Goal: Task Accomplishment & Management: Manage account settings

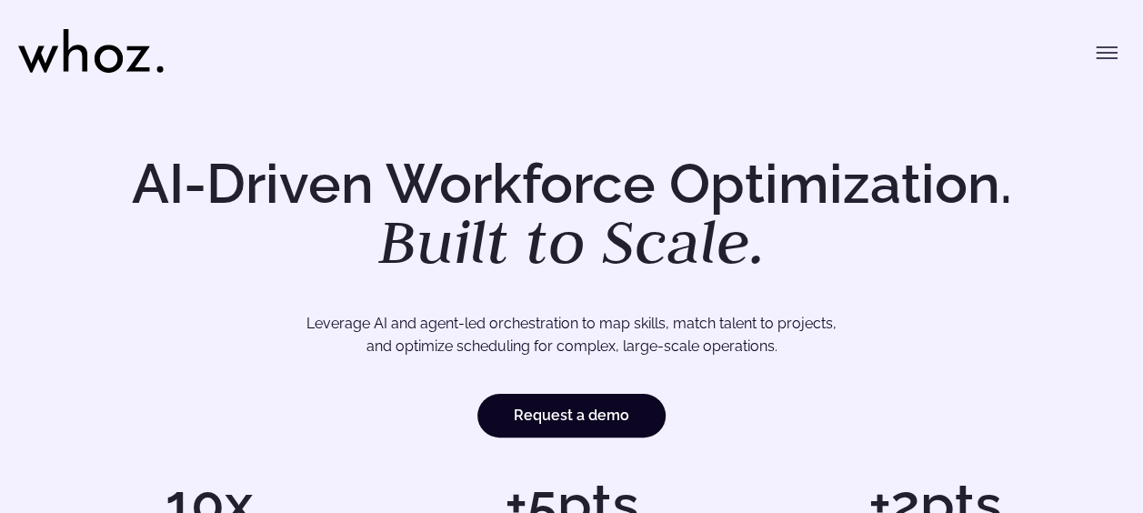
click at [1124, 55] on button "Toggle menu" at bounding box center [1106, 53] width 36 height 36
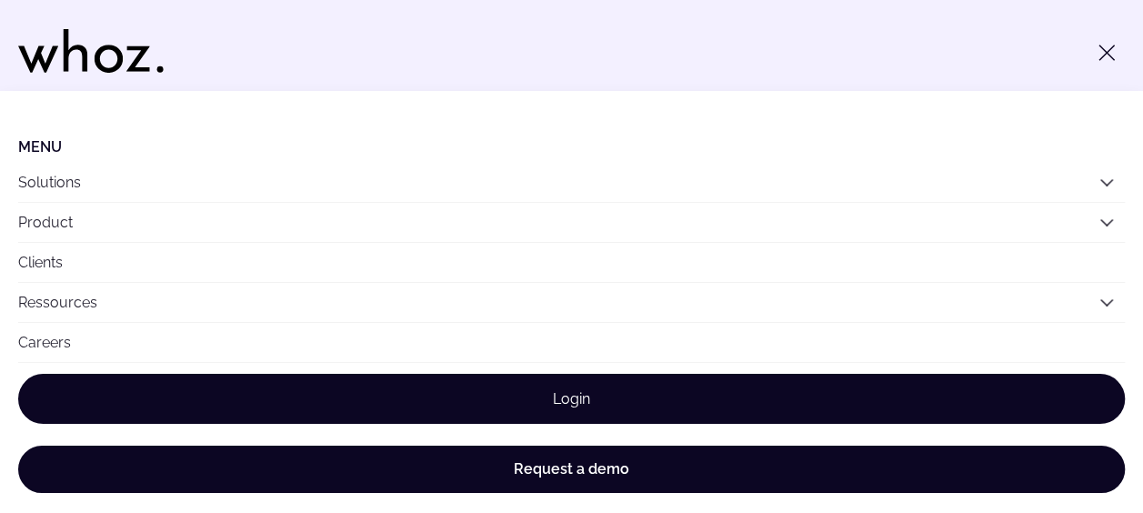
click at [746, 391] on link "Login" at bounding box center [571, 399] width 1107 height 50
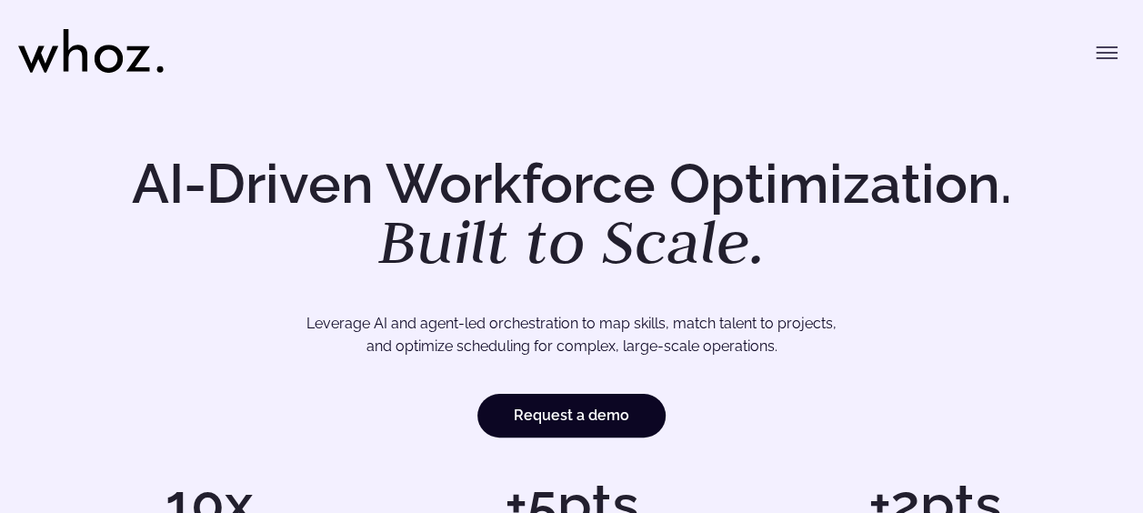
click at [1108, 47] on icon "Toggle menu" at bounding box center [1107, 47] width 20 height 0
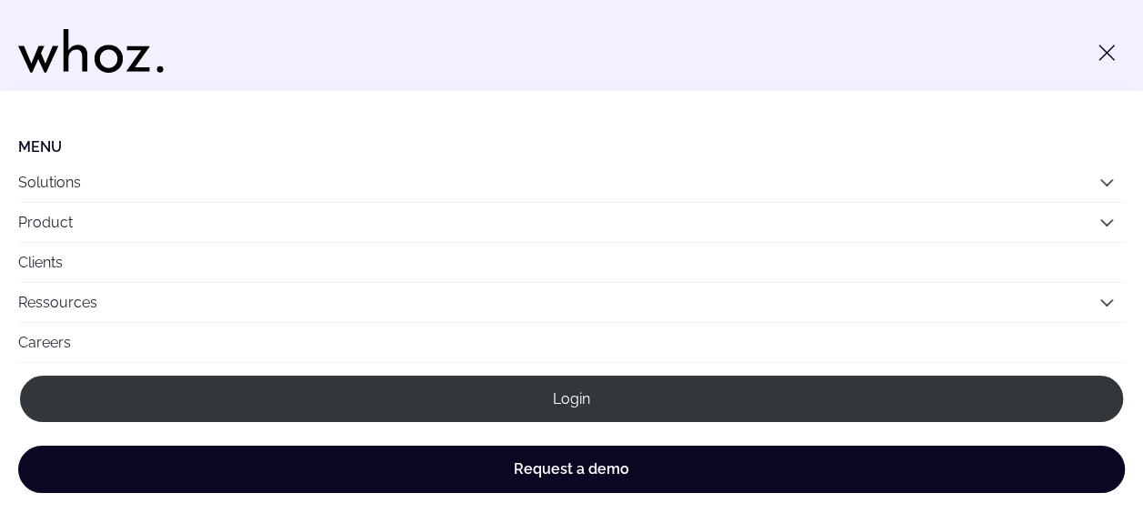
scroll to position [9, 0]
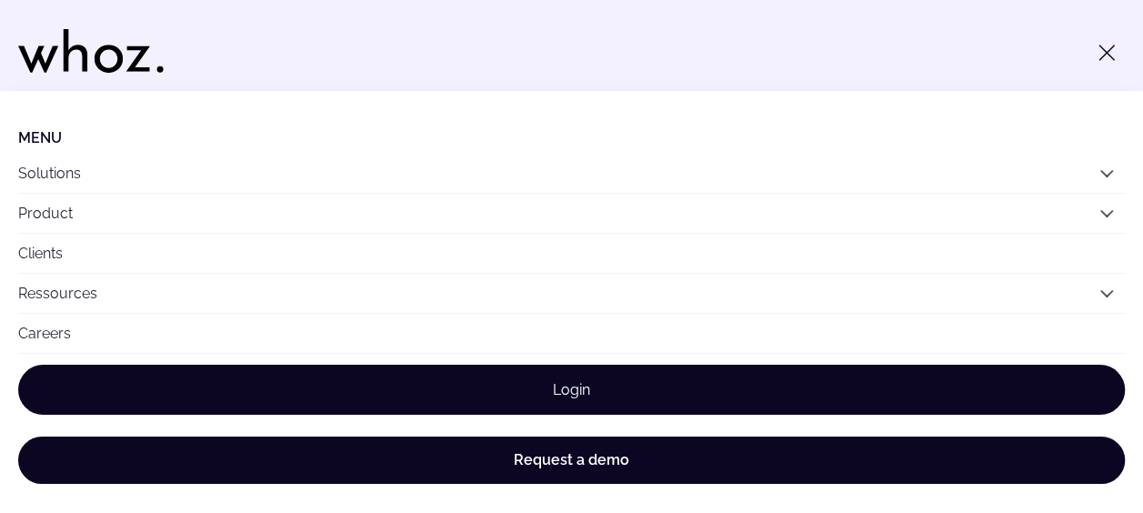
click at [562, 385] on link "Login" at bounding box center [571, 390] width 1107 height 50
